Goal: Task Accomplishment & Management: Manage account settings

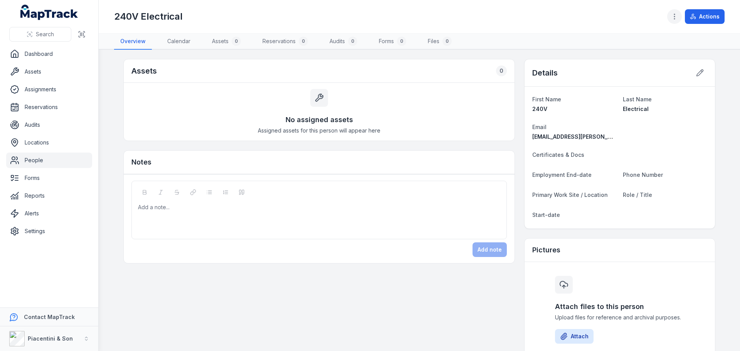
click at [675, 16] on icon "button" at bounding box center [675, 17] width 8 height 8
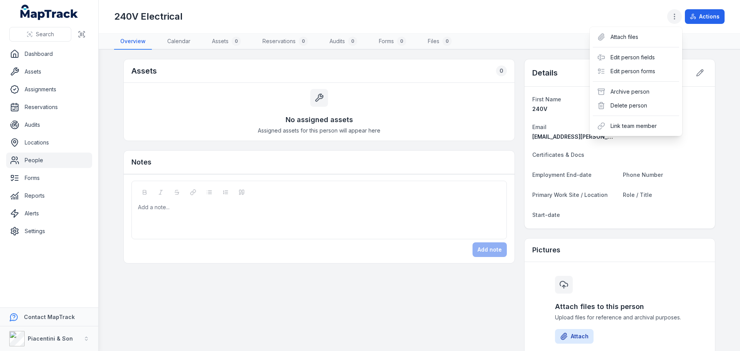
click at [675, 11] on button "button" at bounding box center [674, 16] width 15 height 15
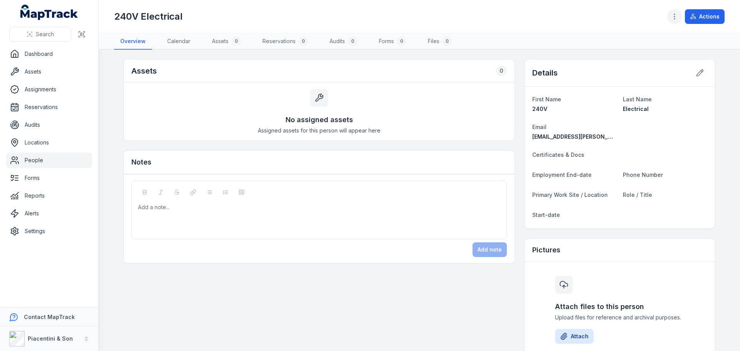
click at [675, 11] on button "button" at bounding box center [674, 16] width 15 height 15
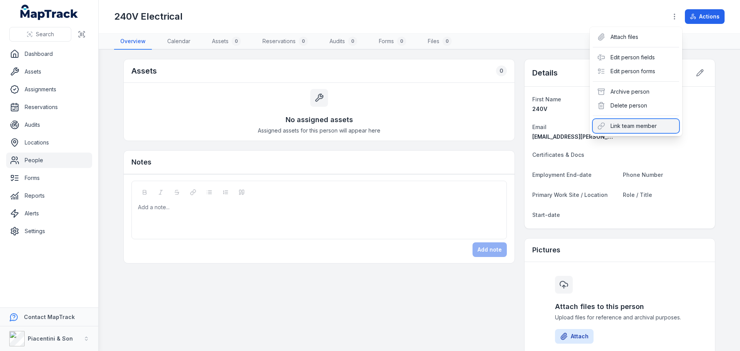
click at [637, 126] on div "Link team member" at bounding box center [636, 126] width 86 height 14
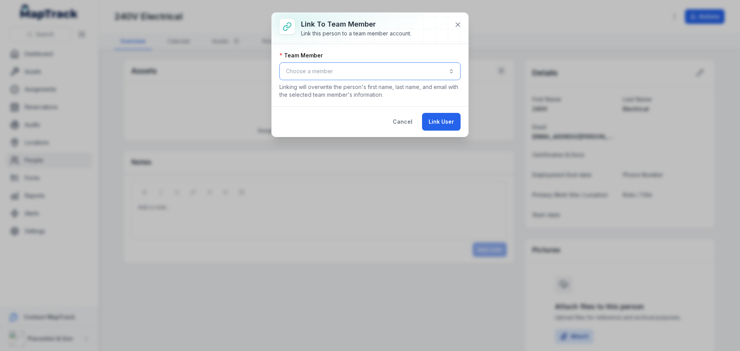
click at [378, 63] on button "Choose a member" at bounding box center [370, 71] width 181 height 18
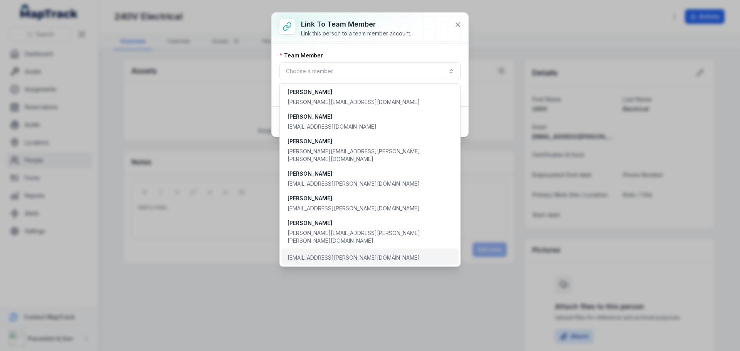
click at [341, 254] on div "[EMAIL_ADDRESS][PERSON_NAME][DOMAIN_NAME]" at bounding box center [354, 258] width 132 height 8
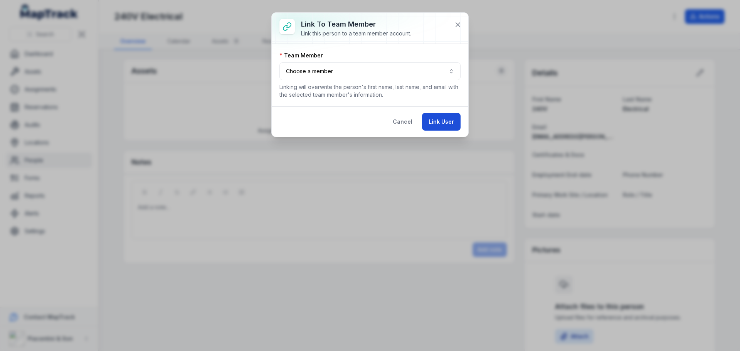
click at [445, 128] on button "Link User" at bounding box center [441, 122] width 39 height 18
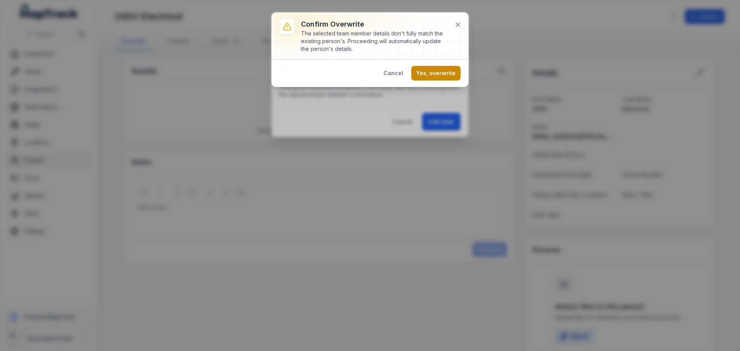
click at [434, 74] on button "Yes, overwrite" at bounding box center [435, 73] width 49 height 15
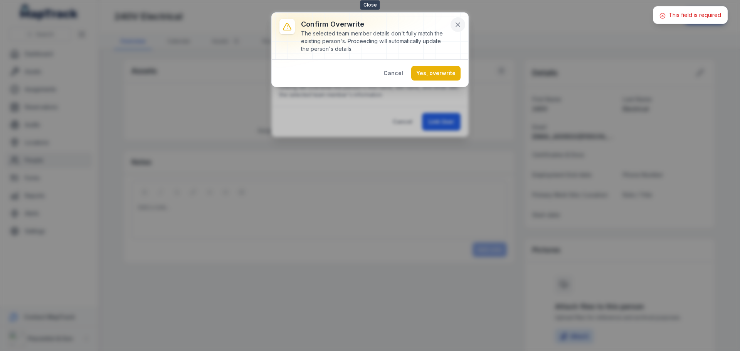
click at [455, 24] on icon at bounding box center [458, 25] width 8 height 8
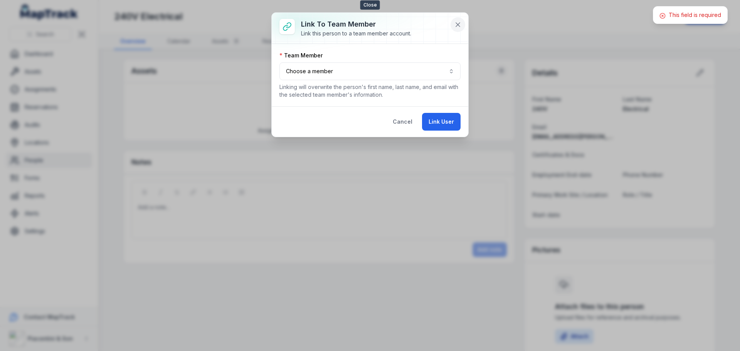
click at [457, 22] on icon at bounding box center [458, 25] width 8 height 8
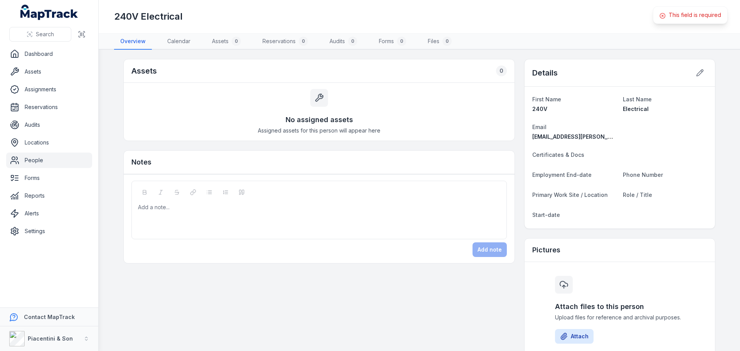
click at [503, 17] on div "240V Electrical" at bounding box center [387, 16] width 547 height 12
